Goal: Find specific page/section: Find specific page/section

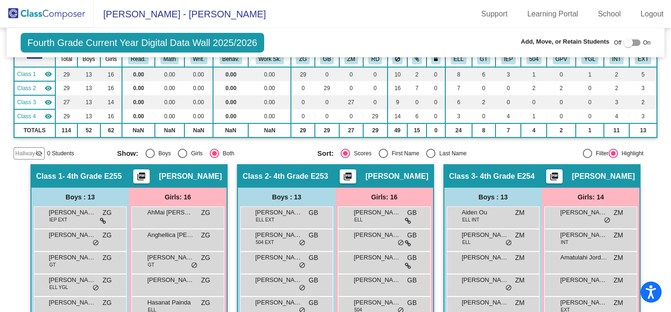
scroll to position [78, 0]
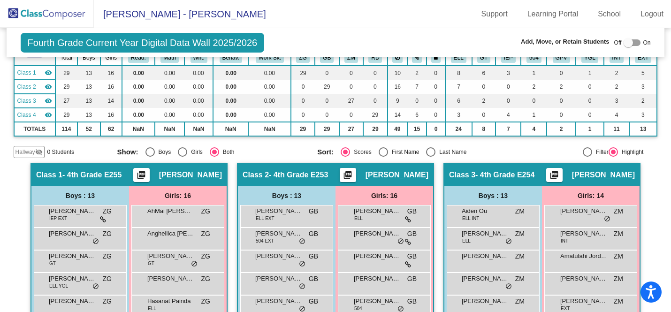
click at [49, 15] on img at bounding box center [47, 14] width 94 height 28
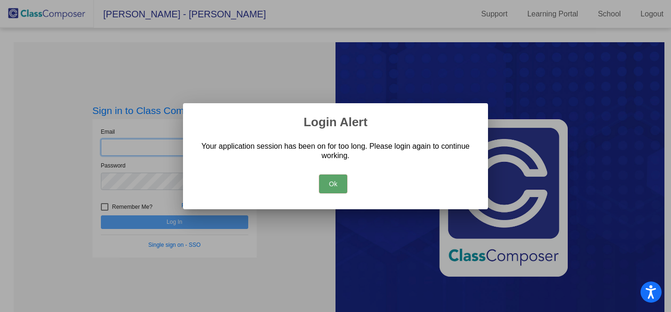
type input "[EMAIL_ADDRESS][DOMAIN_NAME]"
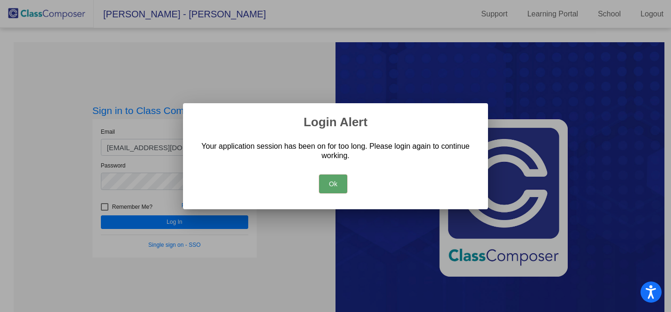
click at [333, 179] on button "Ok" at bounding box center [333, 183] width 28 height 19
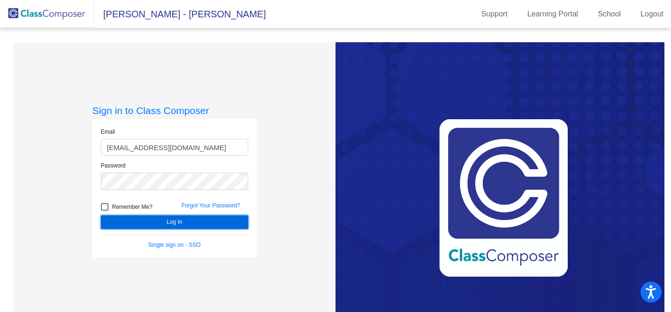
click at [172, 218] on button "Log In" at bounding box center [174, 222] width 147 height 14
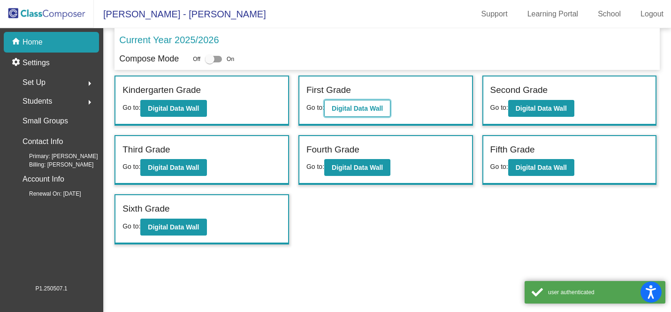
click at [356, 110] on b "Digital Data Wall" at bounding box center [357, 109] width 51 height 8
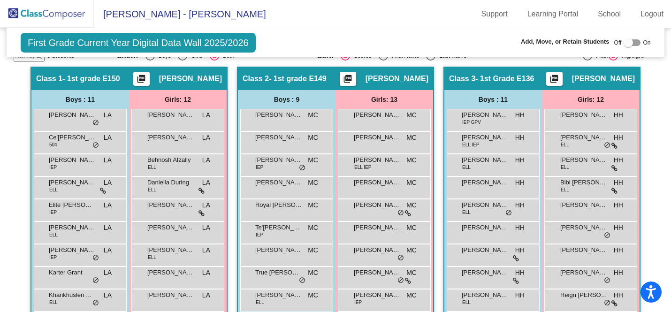
scroll to position [175, 0]
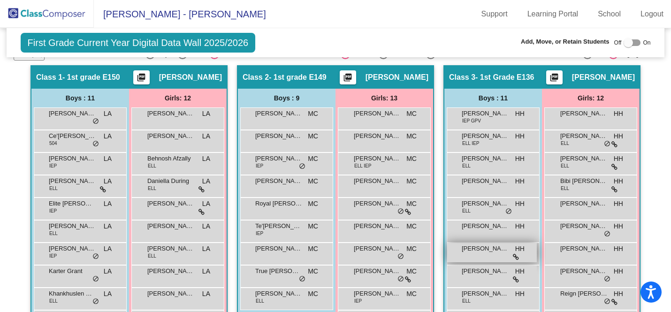
click at [466, 250] on span "[PERSON_NAME]" at bounding box center [485, 248] width 47 height 9
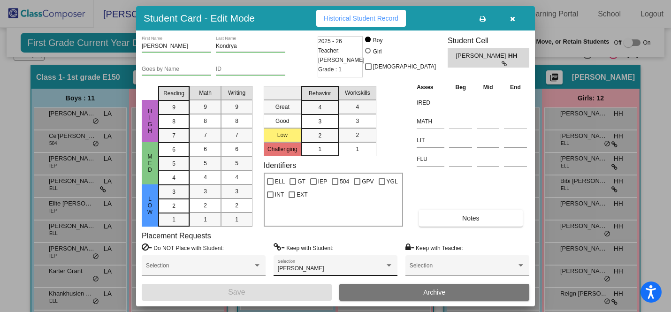
click at [343, 264] on div "[PERSON_NAME] Selection" at bounding box center [335, 267] width 115 height 17
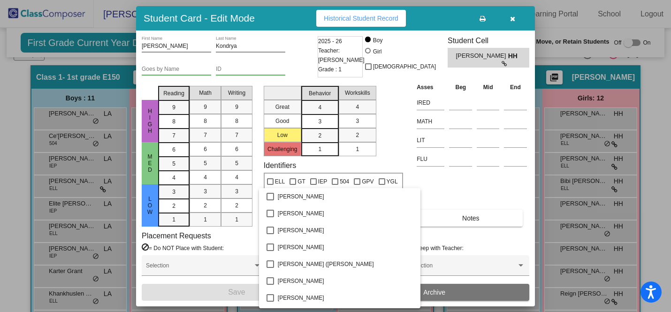
scroll to position [1008, 0]
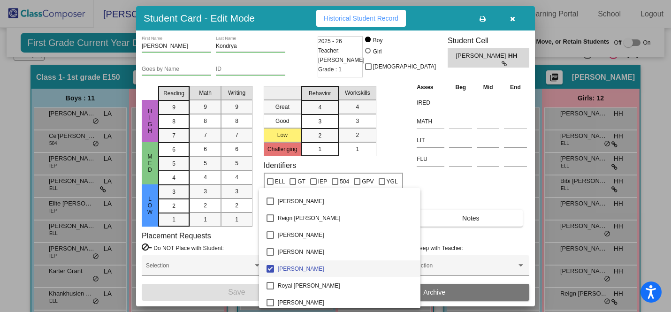
click at [433, 189] on div at bounding box center [335, 156] width 671 height 312
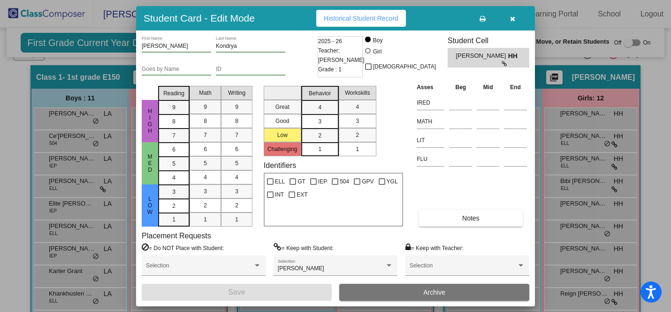
click at [655, 84] on div at bounding box center [335, 156] width 671 height 312
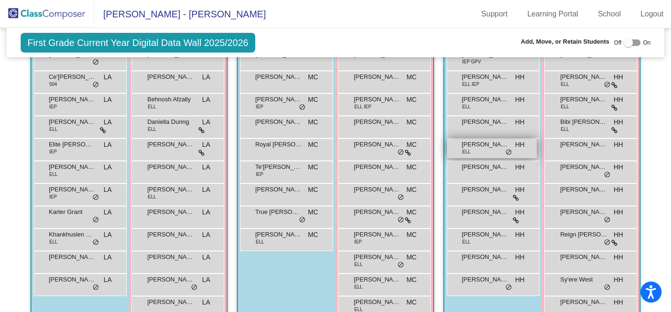
scroll to position [235, 0]
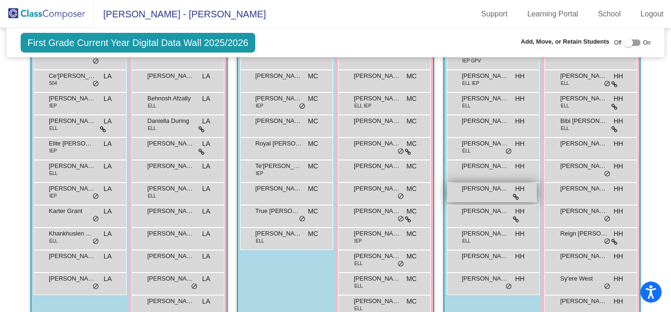
click at [476, 193] on div "[PERSON_NAME] HH lock do_not_disturb_alt" at bounding box center [492, 192] width 90 height 19
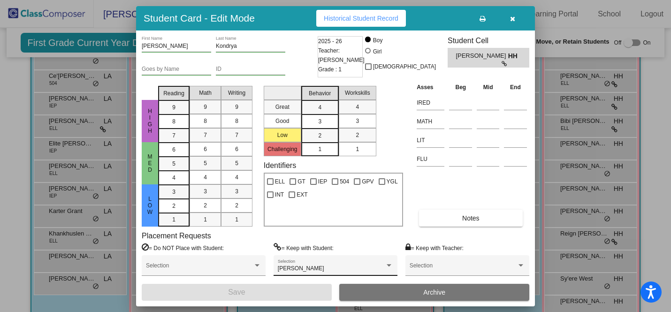
scroll to position [0, 0]
click at [542, 30] on div at bounding box center [335, 156] width 671 height 312
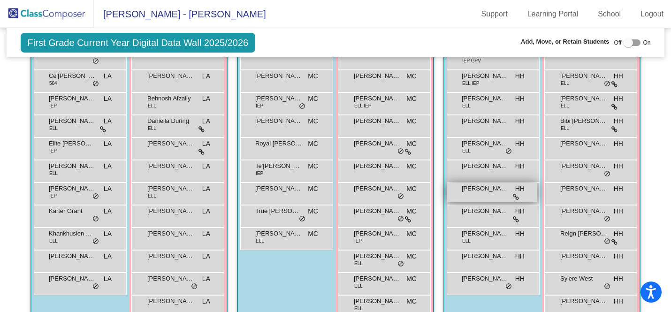
click at [469, 192] on span "[PERSON_NAME]" at bounding box center [485, 188] width 47 height 9
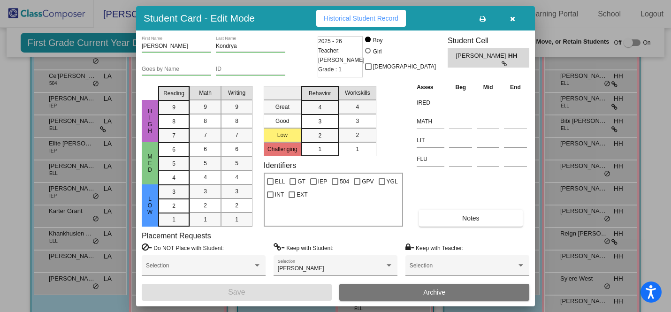
click at [511, 20] on icon "button" at bounding box center [512, 18] width 5 height 7
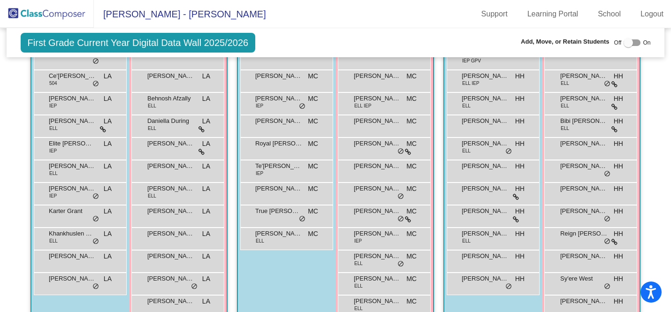
click at [37, 14] on img at bounding box center [47, 14] width 94 height 28
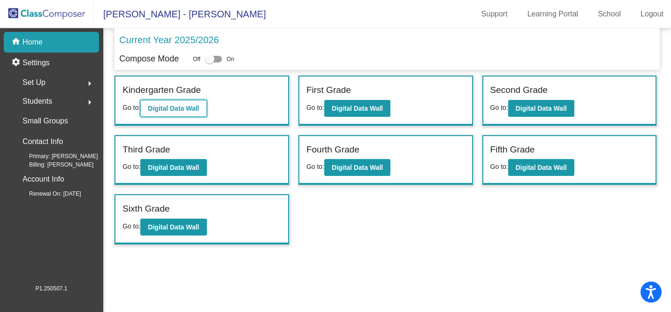
click at [161, 108] on b "Digital Data Wall" at bounding box center [173, 109] width 51 height 8
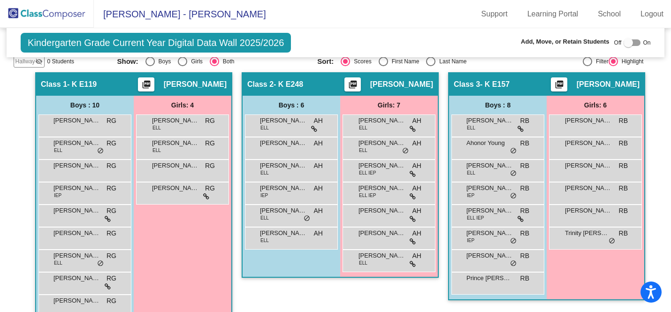
scroll to position [159, 0]
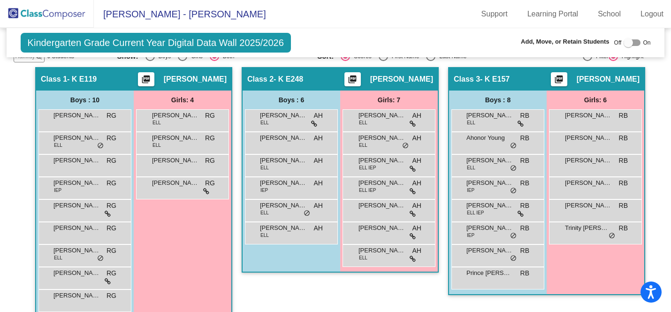
click at [45, 15] on img at bounding box center [47, 14] width 94 height 28
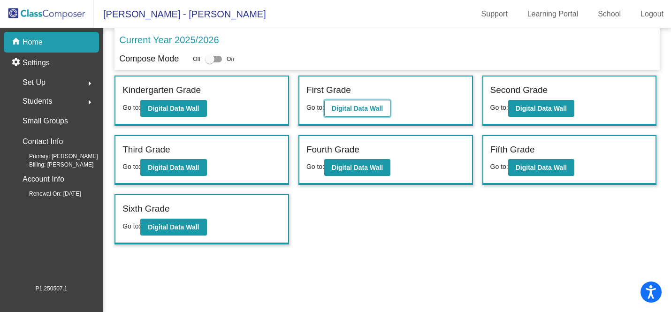
click at [359, 106] on b "Digital Data Wall" at bounding box center [357, 109] width 51 height 8
